Goal: Task Accomplishment & Management: Use online tool/utility

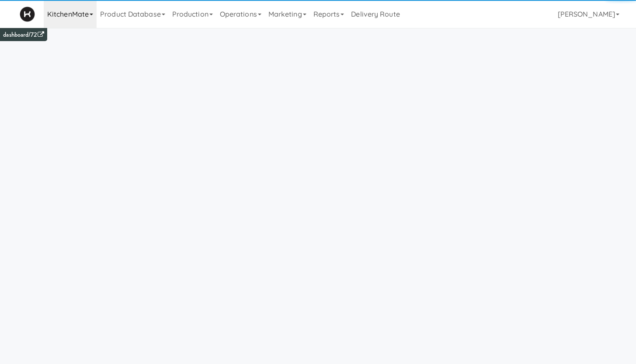
click at [80, 14] on link "KitchenMate" at bounding box center [70, 14] width 53 height 28
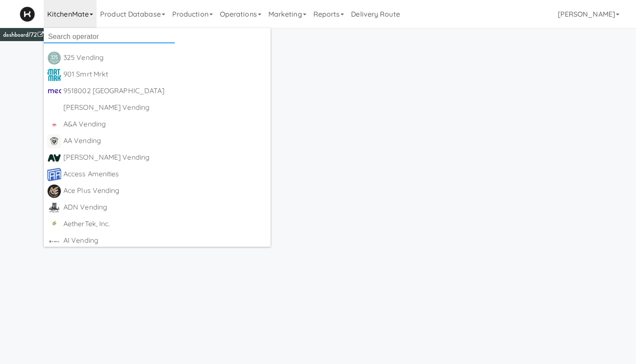
click at [70, 33] on input "text" at bounding box center [109, 36] width 131 height 13
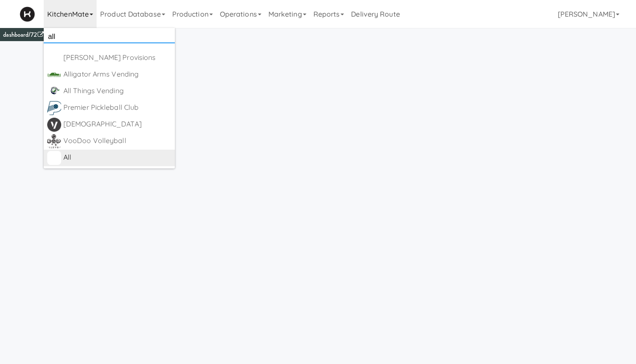
type input "all"
click at [74, 161] on div "All" at bounding box center [117, 157] width 108 height 13
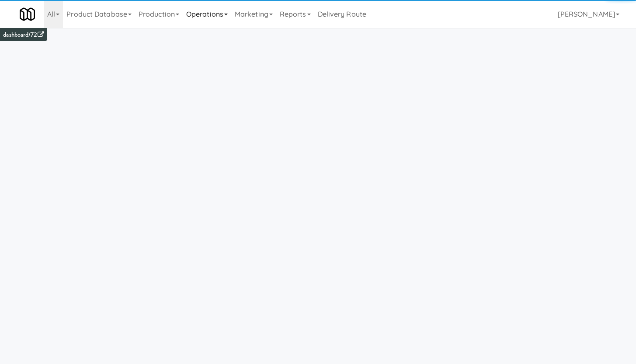
click at [227, 17] on link "Operations" at bounding box center [207, 14] width 49 height 28
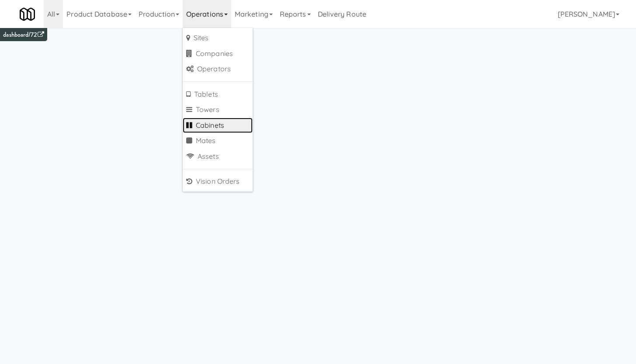
click at [208, 122] on link "Cabinets" at bounding box center [218, 126] width 70 height 16
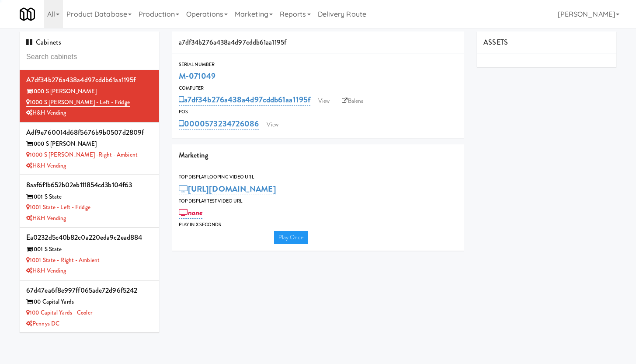
type input "3"
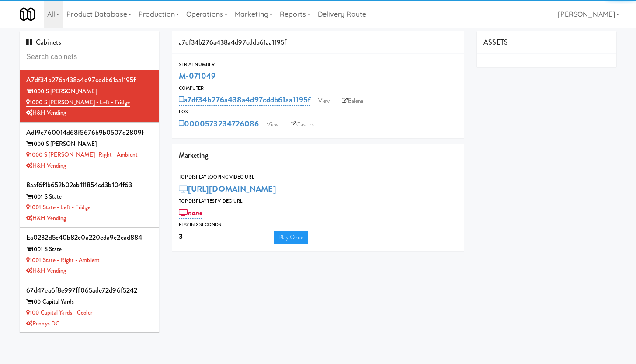
click at [49, 52] on input "text" at bounding box center [89, 57] width 126 height 16
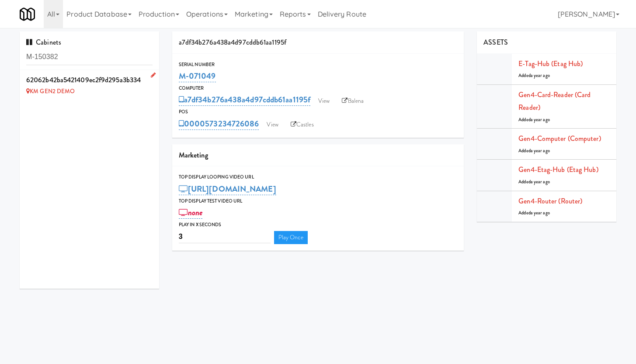
type input "M-150382"
click at [151, 75] on icon at bounding box center [153, 75] width 5 height 6
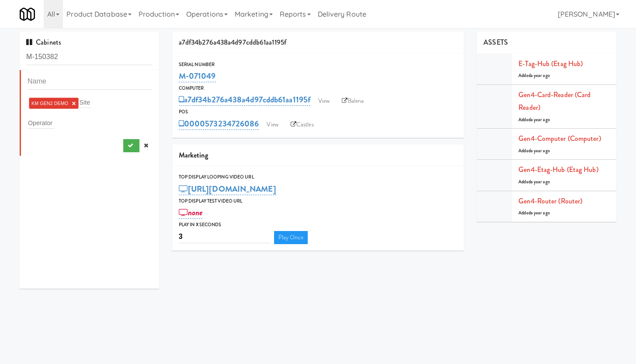
click at [75, 102] on link "×" at bounding box center [74, 103] width 4 height 7
click at [48, 105] on div "Site" at bounding box center [90, 102] width 125 height 12
type input "d"
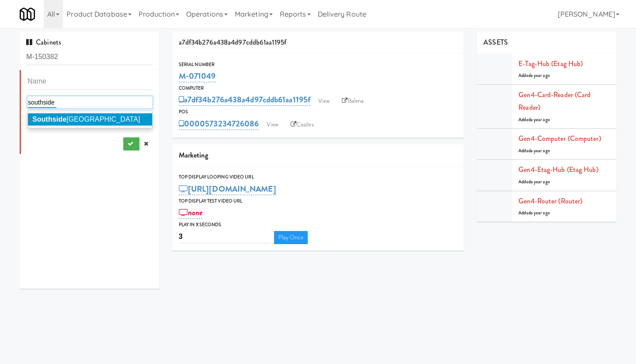
type input "southside"
click at [102, 112] on div "Southside Ice Arena" at bounding box center [90, 119] width 125 height 17
click at [98, 118] on li "Southside Ice Arena" at bounding box center [90, 119] width 124 height 12
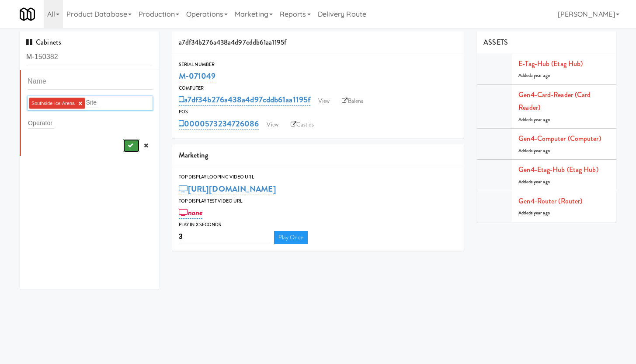
click at [128, 144] on icon "submit" at bounding box center [131, 146] width 6 height 6
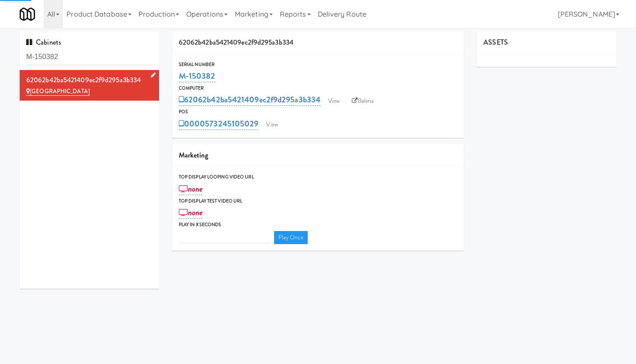
type input "3"
